Goal: Information Seeking & Learning: Learn about a topic

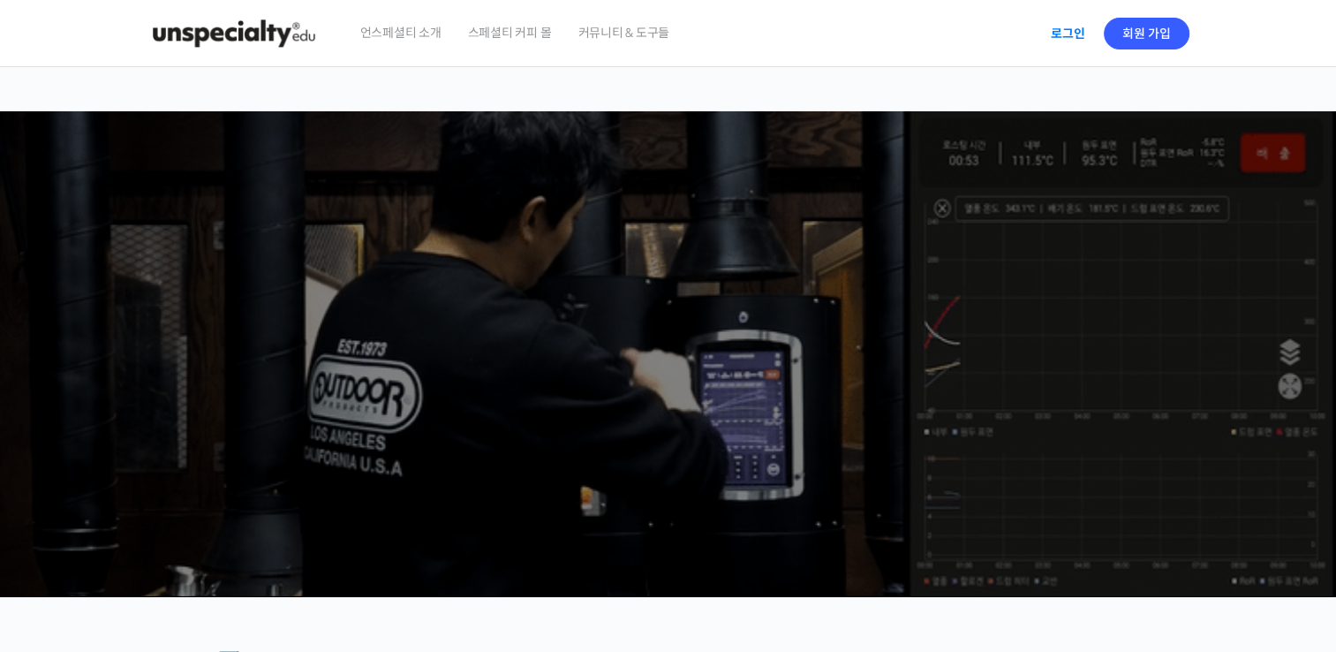
click at [1070, 36] on link "로그인" at bounding box center [1068, 33] width 56 height 41
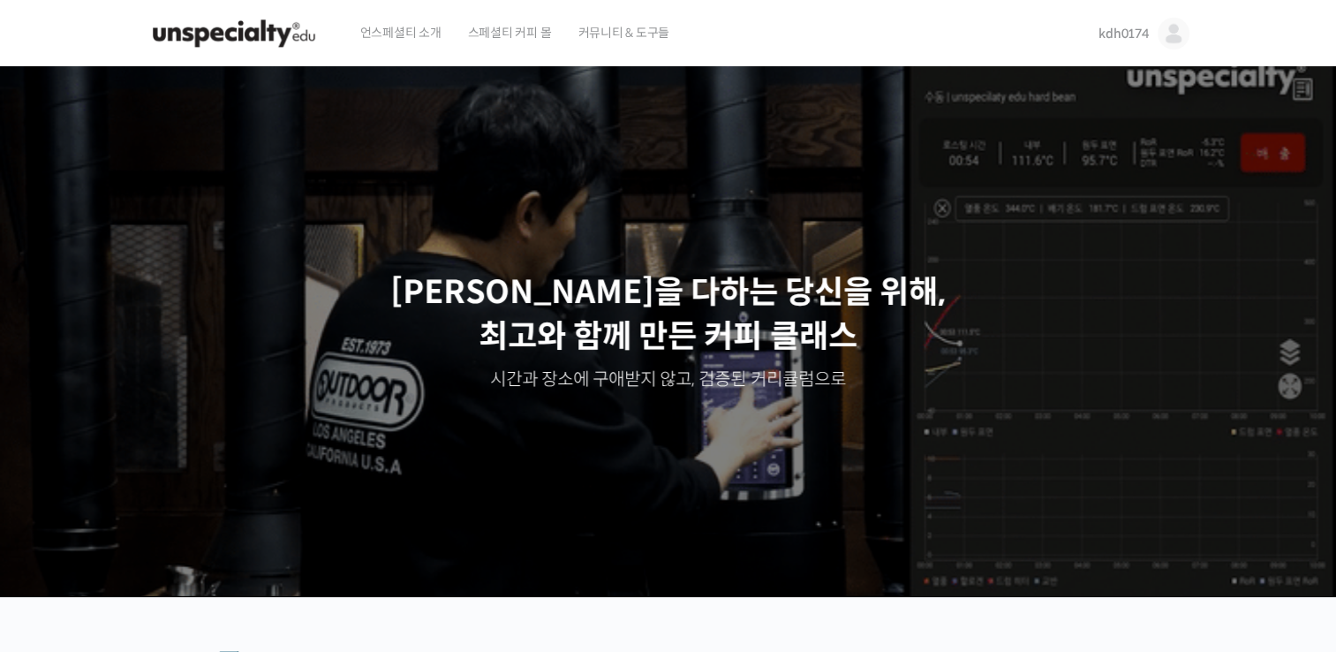
click at [1135, 43] on link "kdh0174" at bounding box center [1143, 33] width 90 height 67
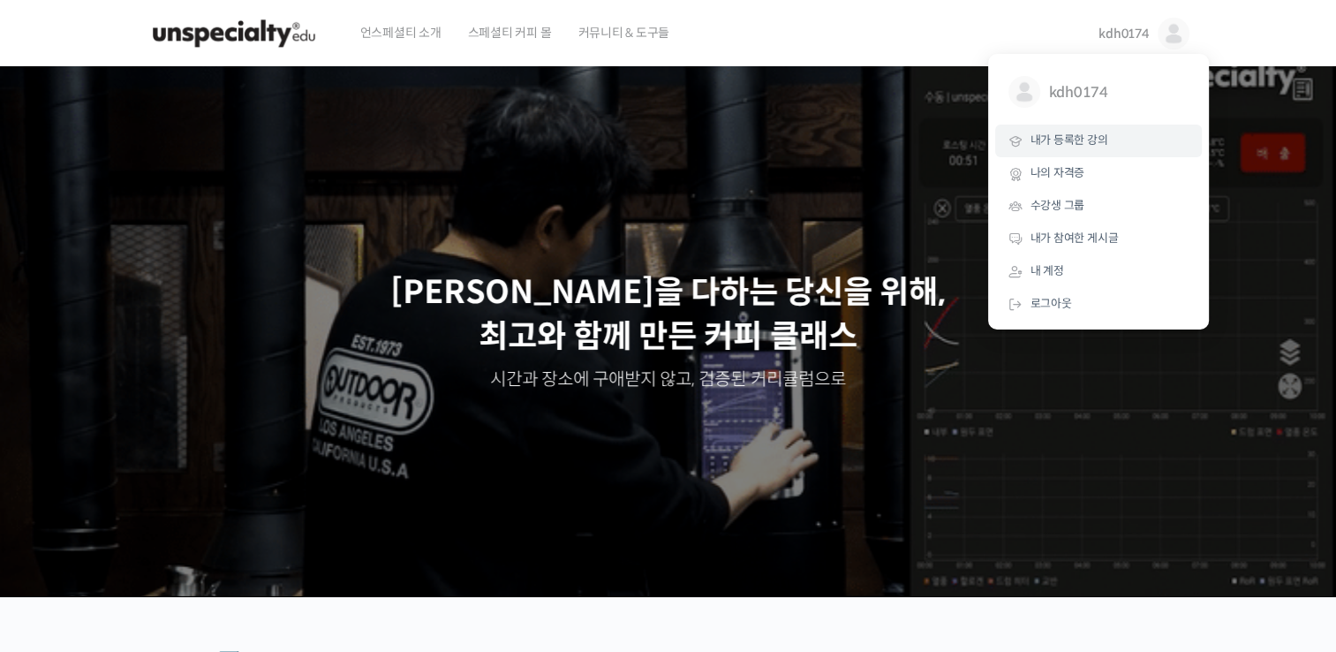
click at [1071, 144] on span "내가 등록한 강의" at bounding box center [1069, 139] width 78 height 15
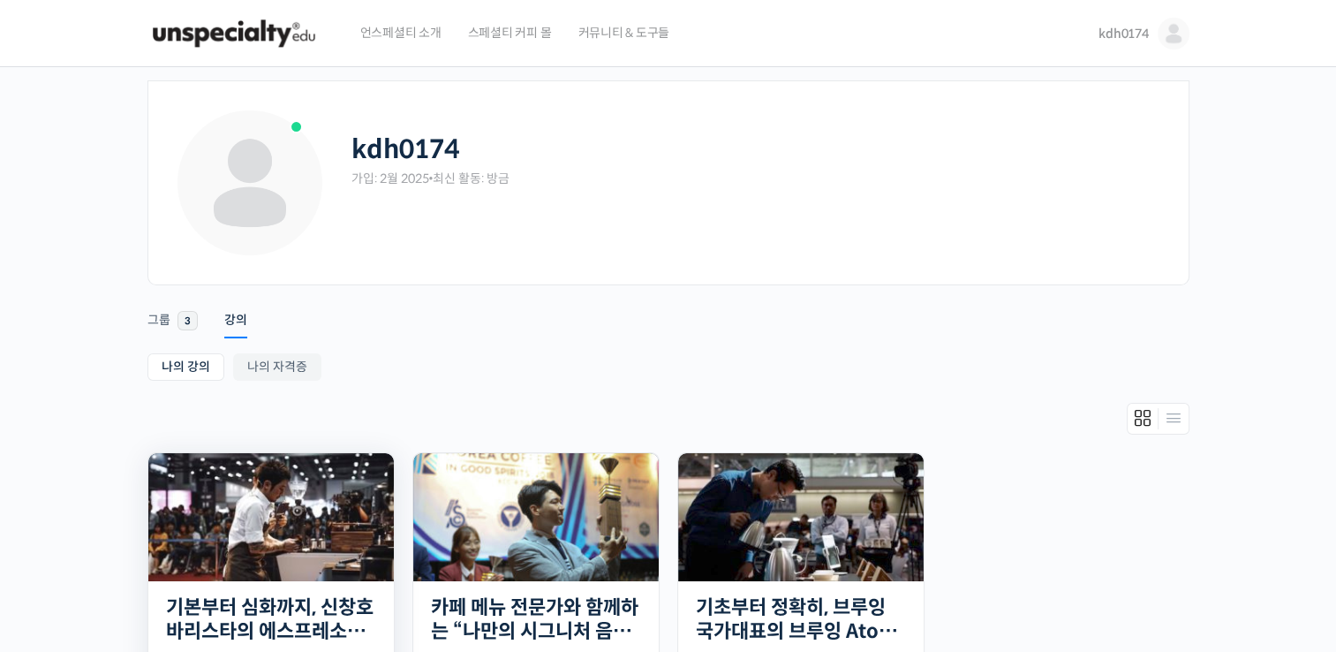
click at [323, 532] on img at bounding box center [270, 517] width 245 height 128
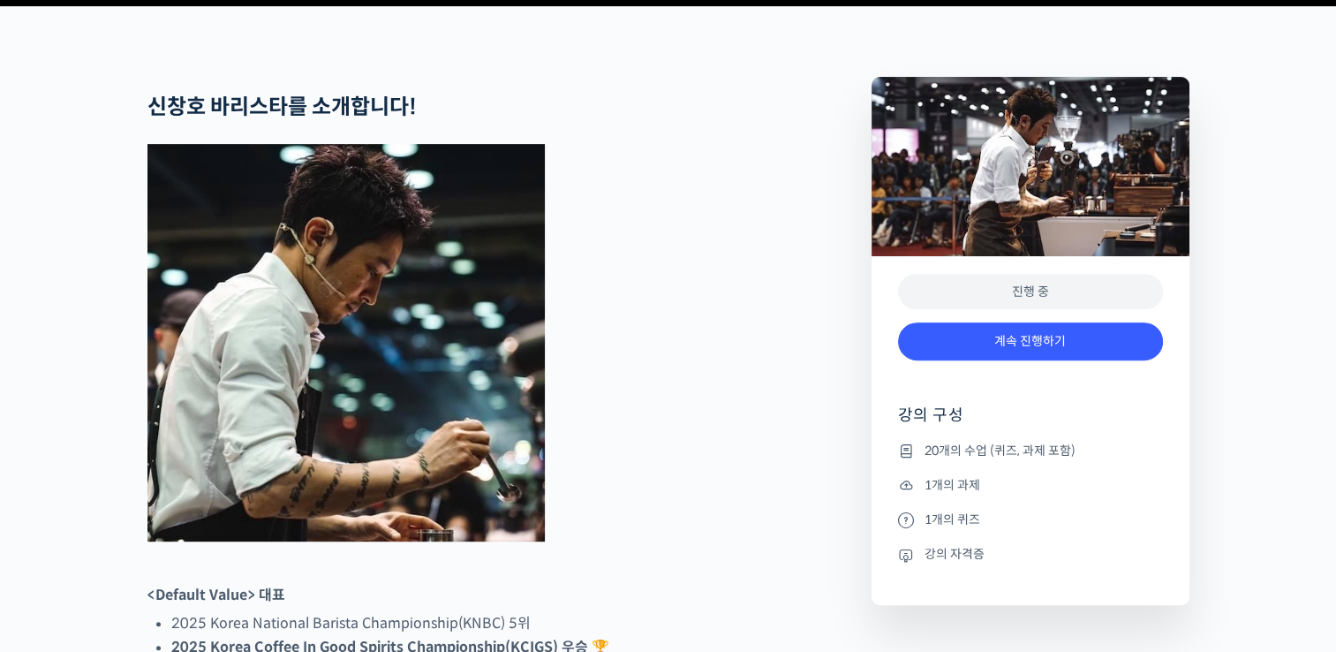
scroll to position [678, 0]
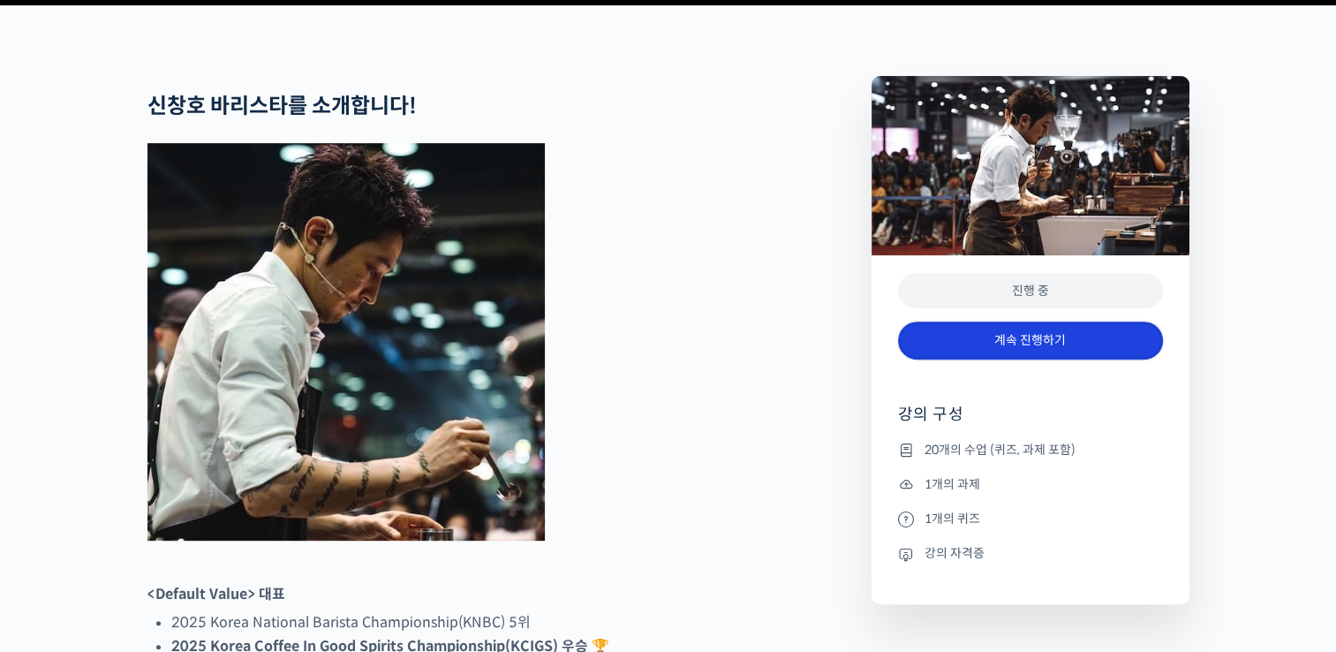
click at [1045, 359] on link "계속 진행하기" at bounding box center [1030, 340] width 265 height 38
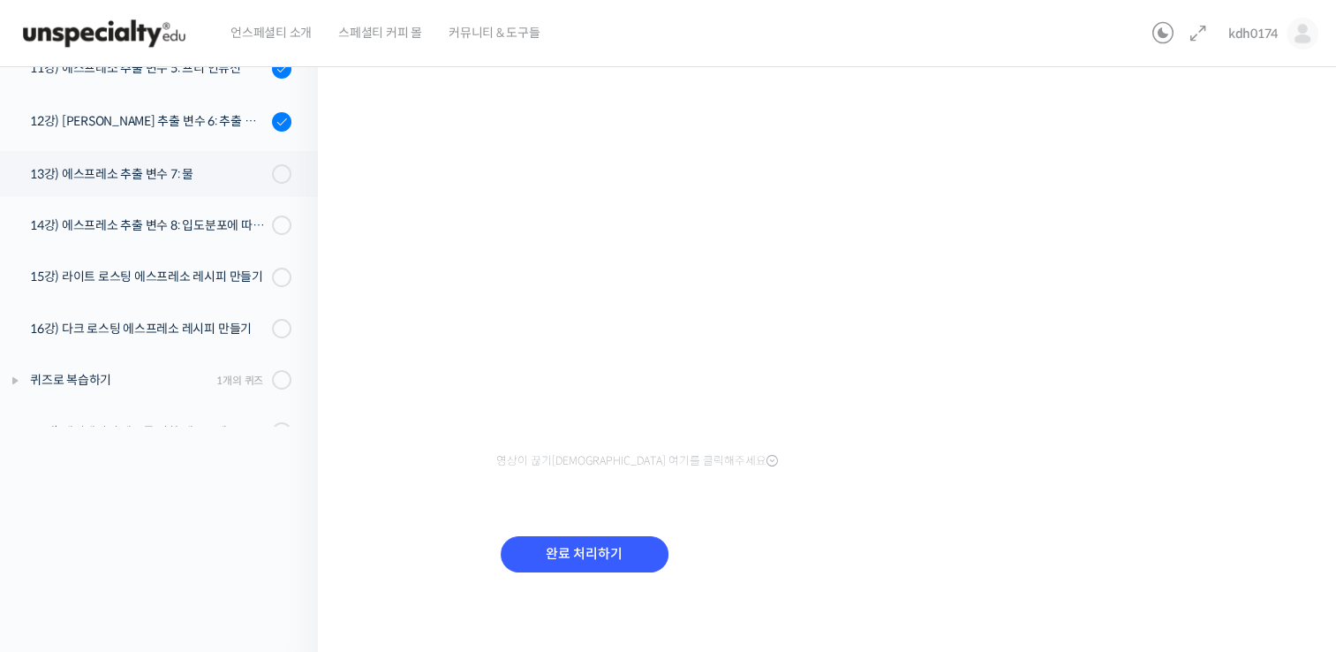
scroll to position [565, 0]
click at [194, 182] on div "13강) 에스프레소 추출 변수 7: 물" at bounding box center [148, 174] width 237 height 19
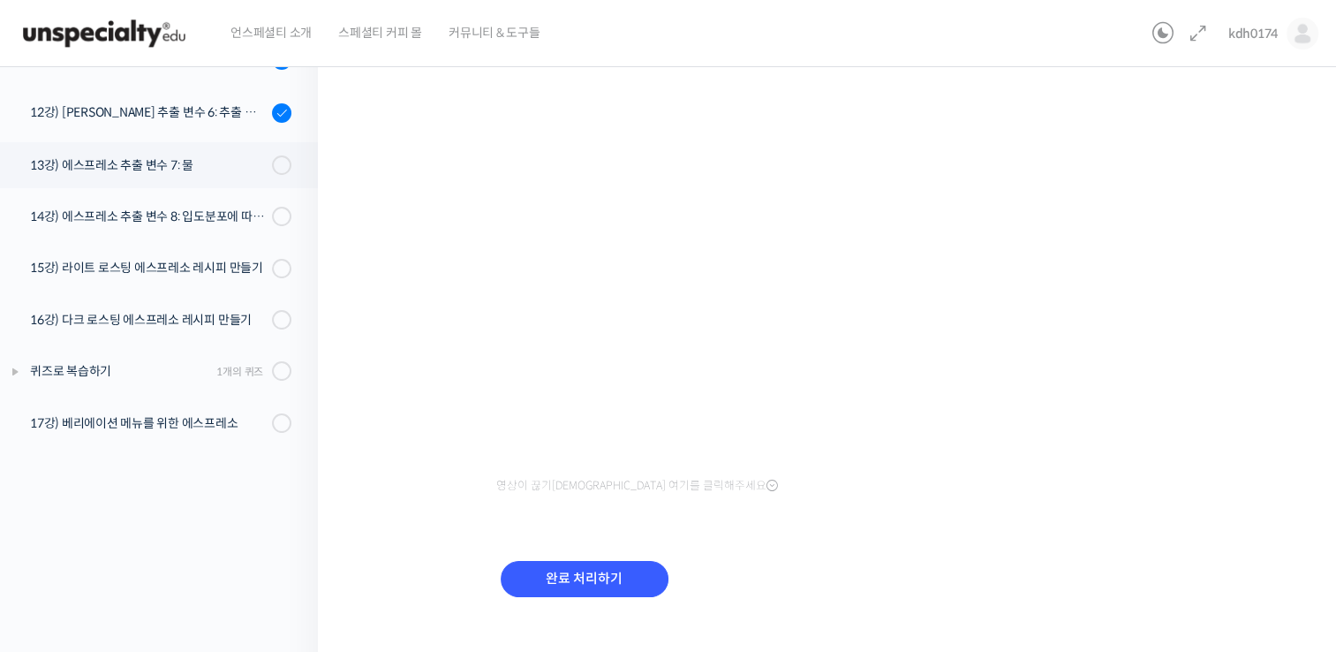
scroll to position [187, 0]
click at [538, 572] on input "완료 처리하기" at bounding box center [585, 578] width 168 height 36
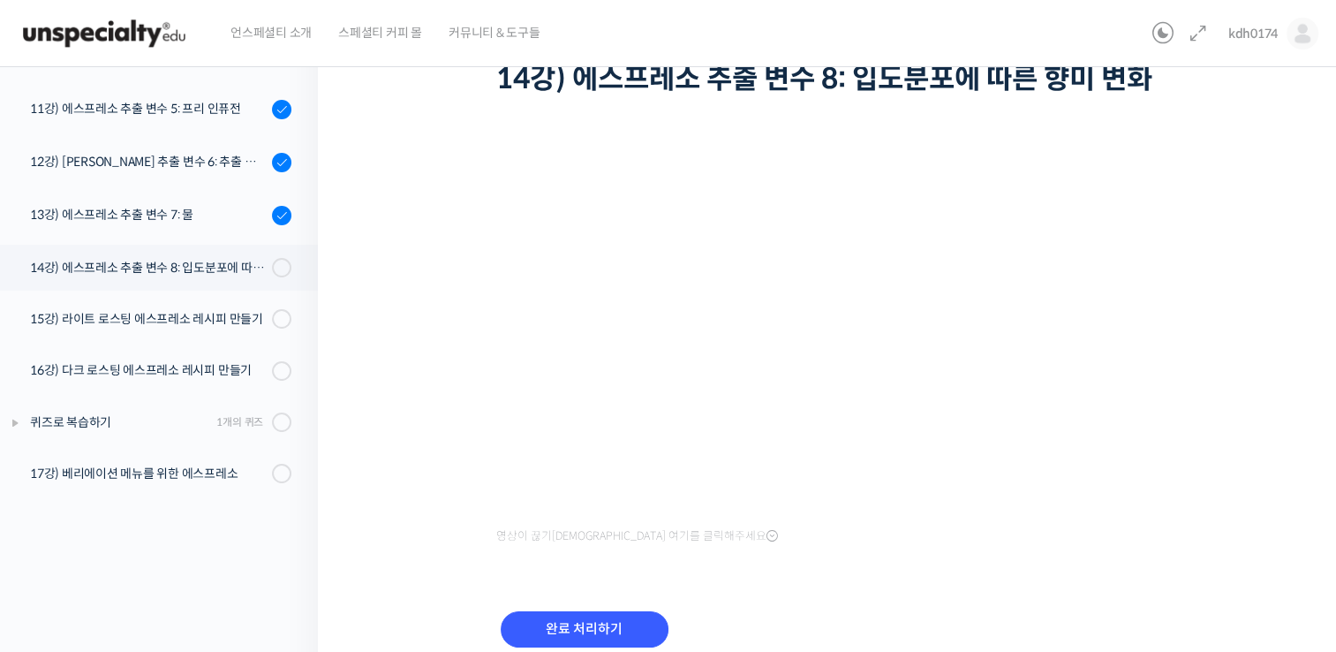
scroll to position [166, 0]
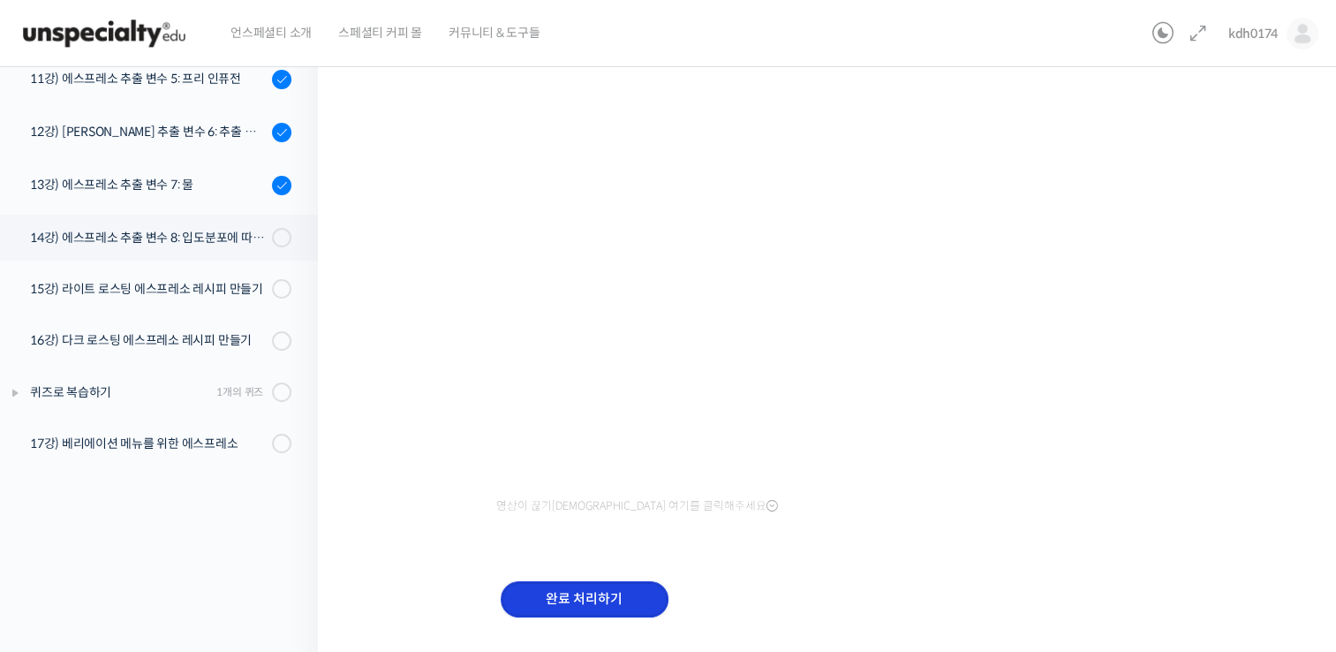
click at [618, 597] on input "완료 처리하기" at bounding box center [585, 599] width 168 height 36
